Goal: Task Accomplishment & Management: Manage account settings

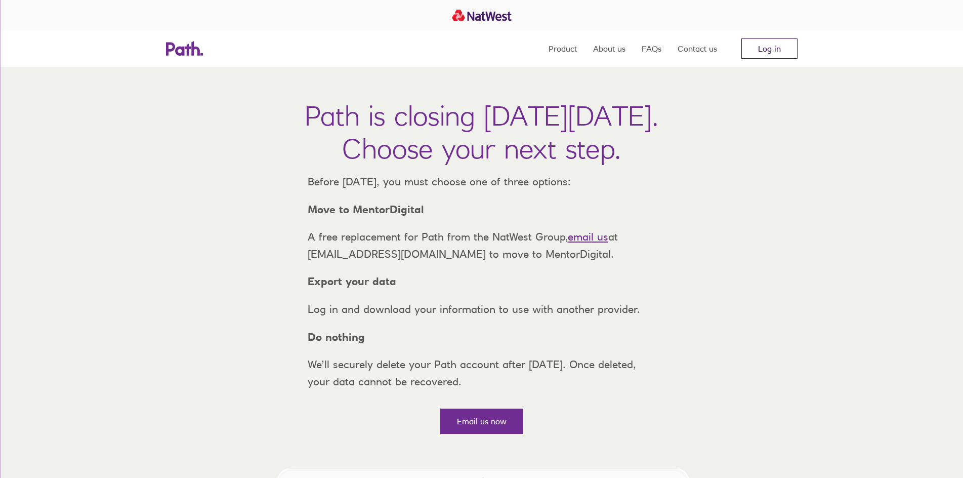
click at [778, 49] on link "Log in" at bounding box center [769, 48] width 56 height 20
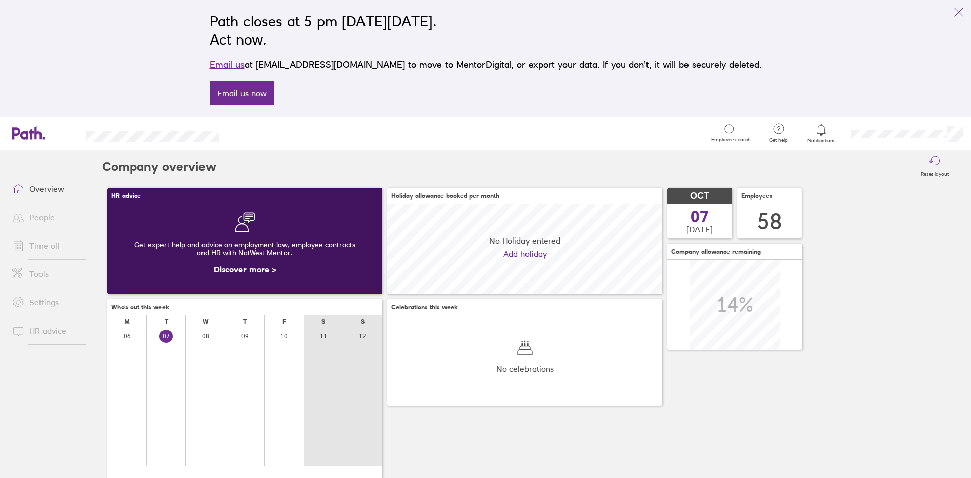
scroll to position [90, 275]
click at [49, 243] on link "Time off" at bounding box center [44, 245] width 81 height 20
